Goal: Task Accomplishment & Management: Complete application form

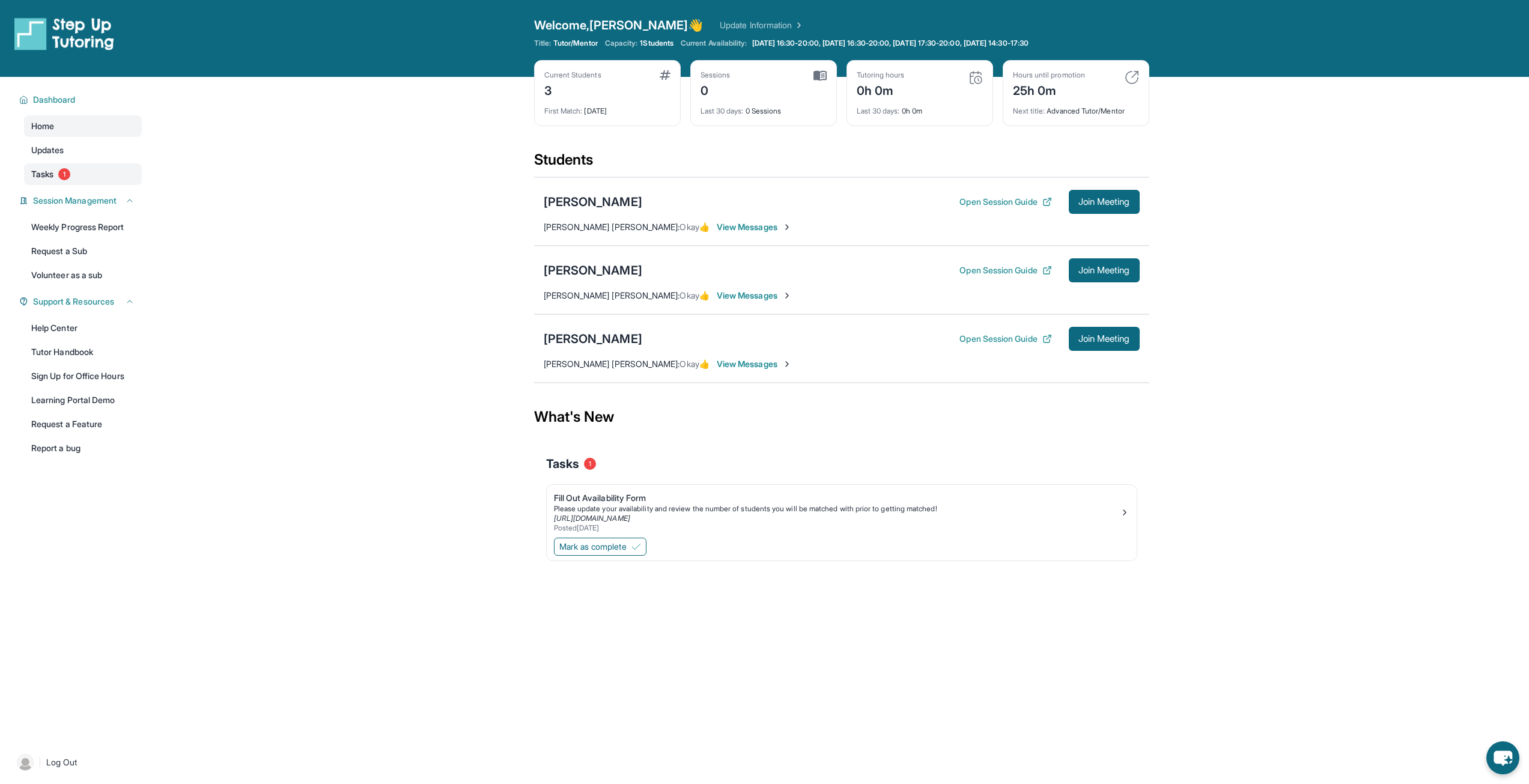
click at [47, 169] on span "Tasks" at bounding box center [42, 174] width 22 height 12
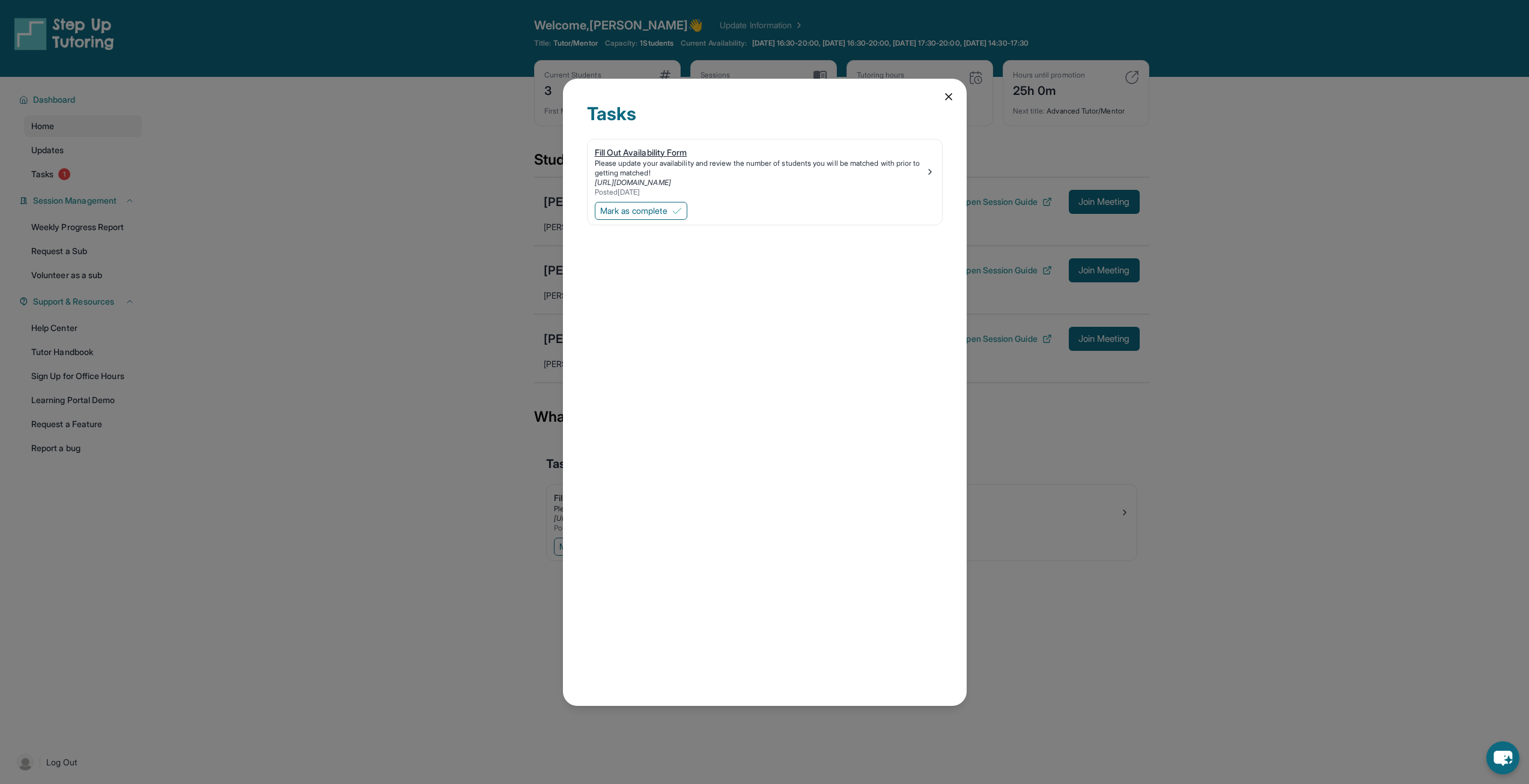
click at [653, 154] on div "Fill Out Availability Form" at bounding box center [761, 152] width 330 height 12
click at [658, 218] on button "Mark as complete" at bounding box center [641, 211] width 93 height 18
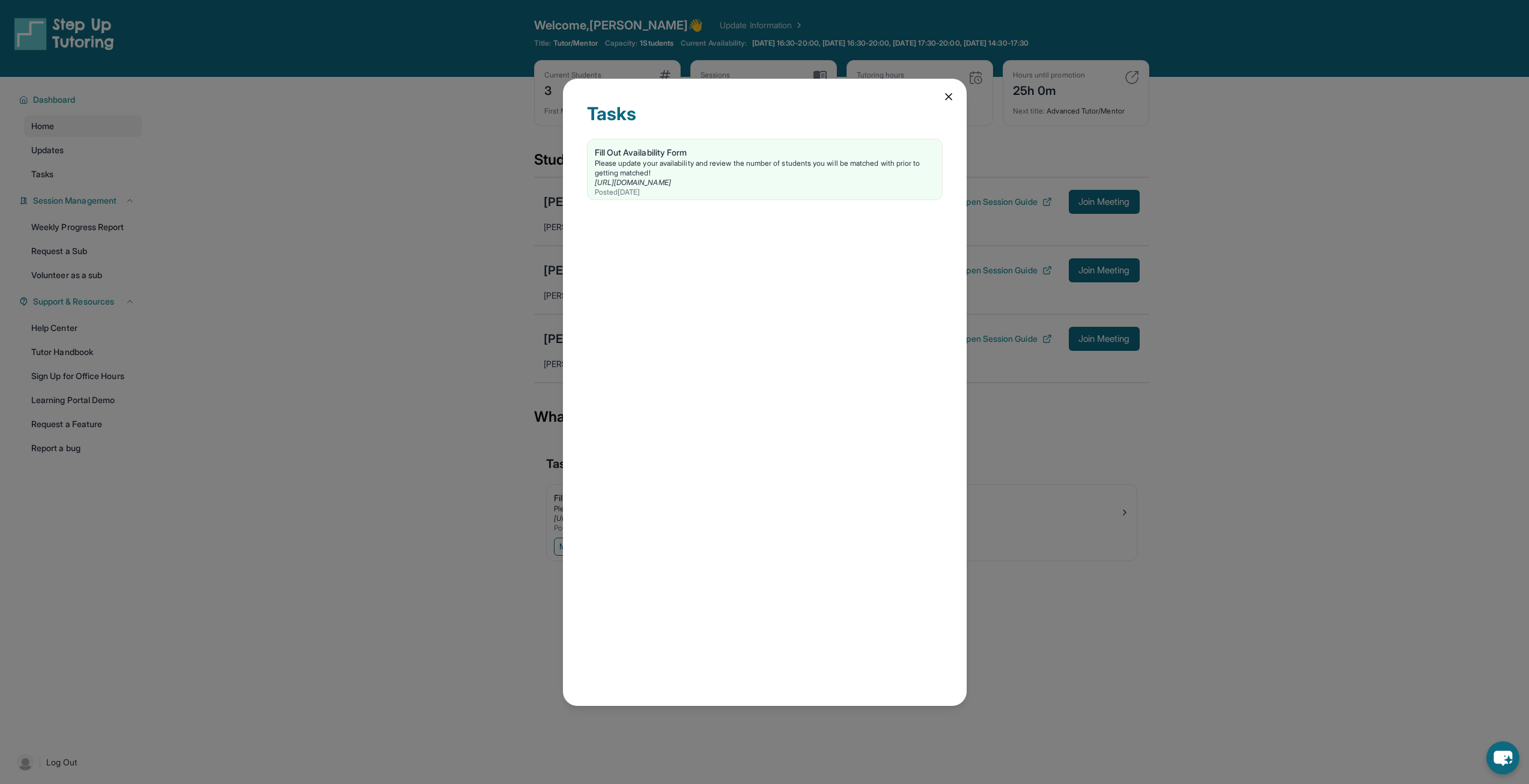
click at [443, 285] on div "Tasks Fill Out Availability Form Please update your availability and review the…" at bounding box center [764, 392] width 1529 height 784
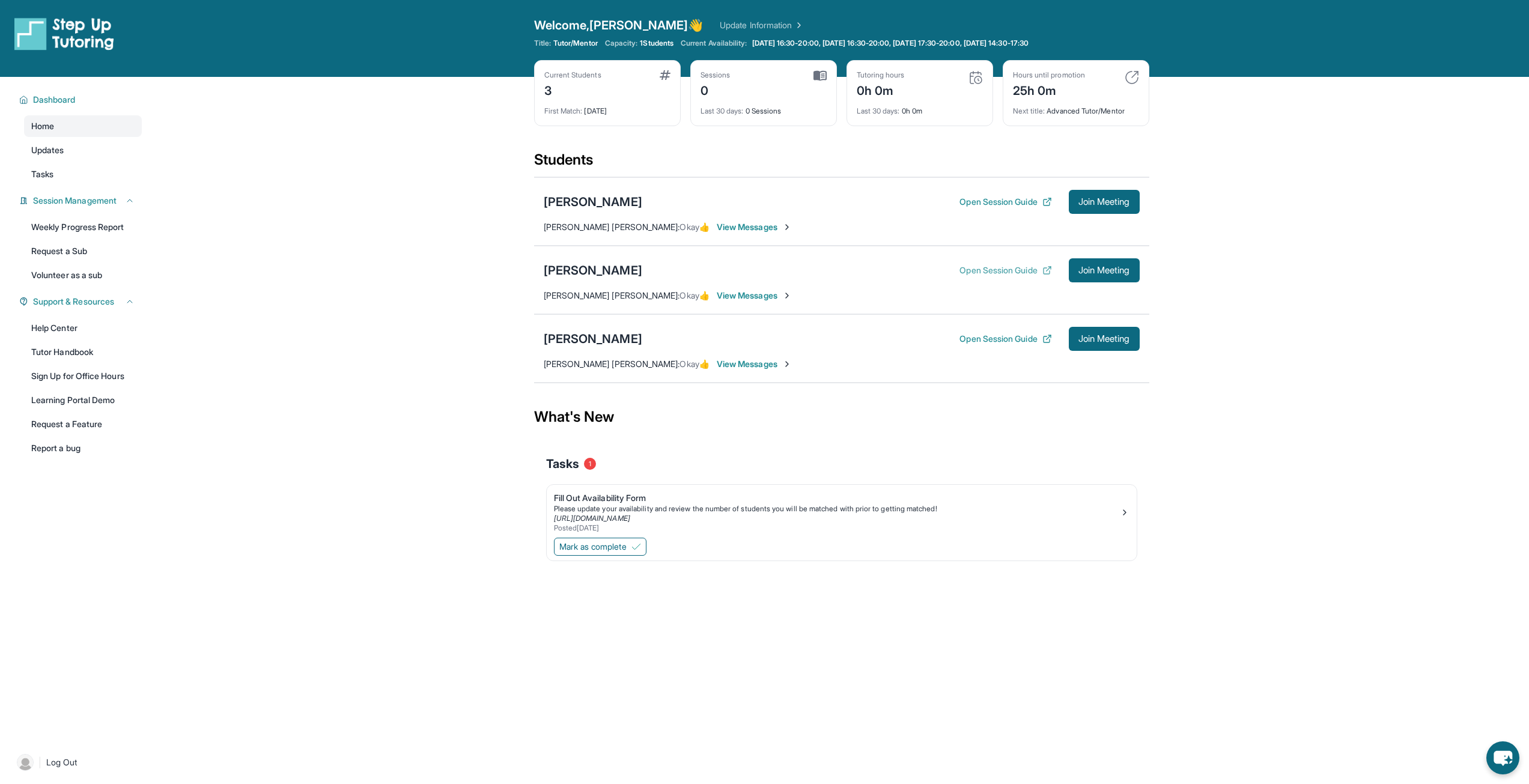
click at [1013, 268] on button "Open Session Guide" at bounding box center [1005, 271] width 92 height 12
click at [89, 227] on link "Weekly Progress Report" at bounding box center [83, 227] width 117 height 22
click at [65, 169] on link "Tasks" at bounding box center [83, 174] width 117 height 22
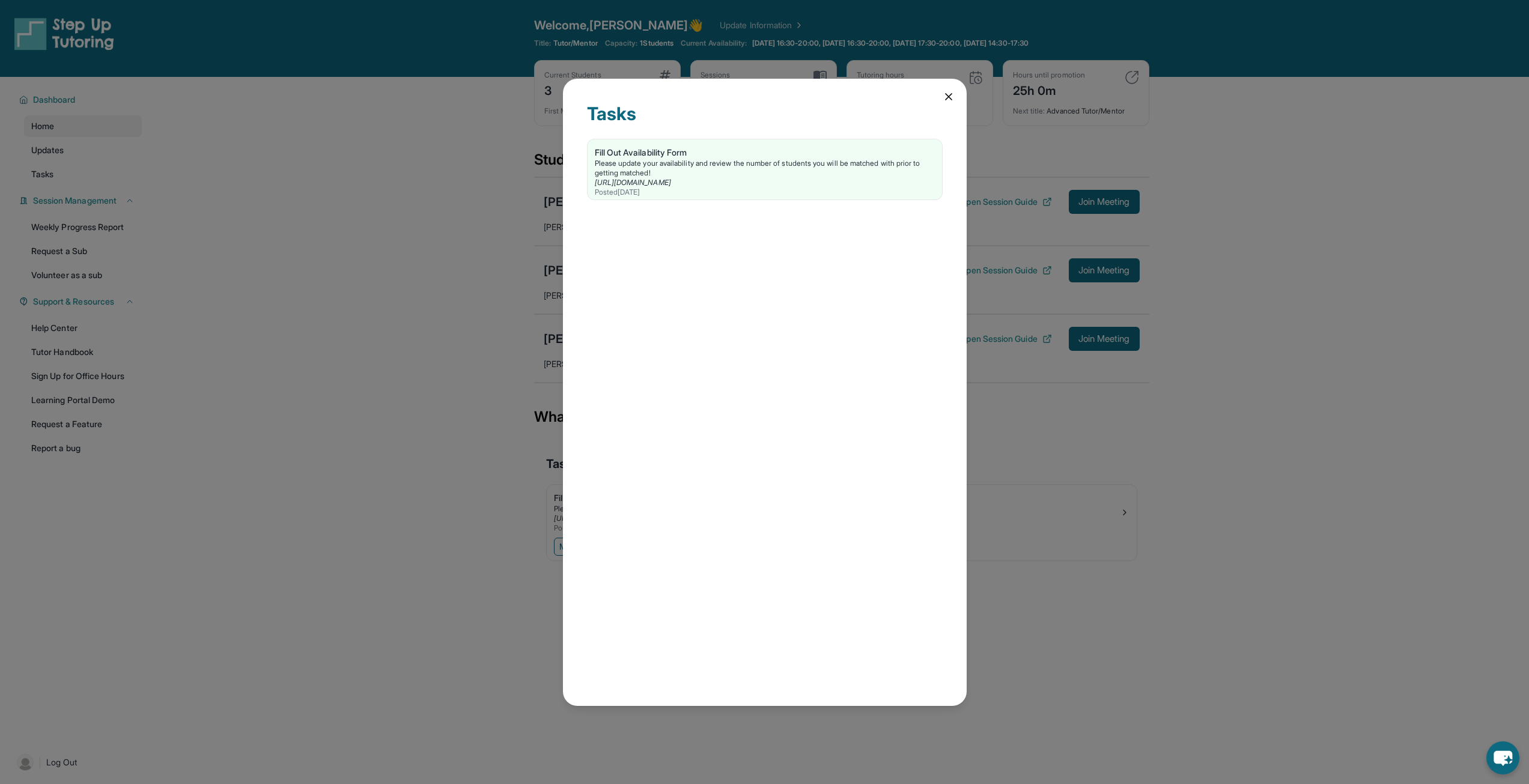
click at [85, 155] on div "Tasks Fill Out Availability Form Please update your availability and review the…" at bounding box center [764, 392] width 1529 height 784
